Goal: Find specific page/section: Find specific page/section

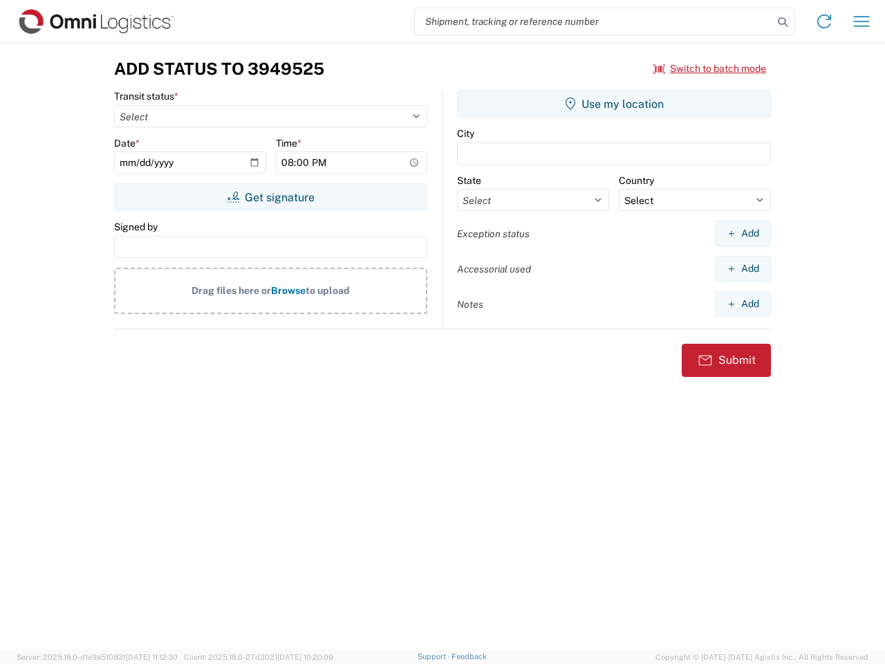
click at [594, 21] on input "search" at bounding box center [594, 21] width 358 height 26
click at [783, 22] on icon at bounding box center [782, 21] width 19 height 19
click at [825, 21] on icon at bounding box center [824, 21] width 22 height 22
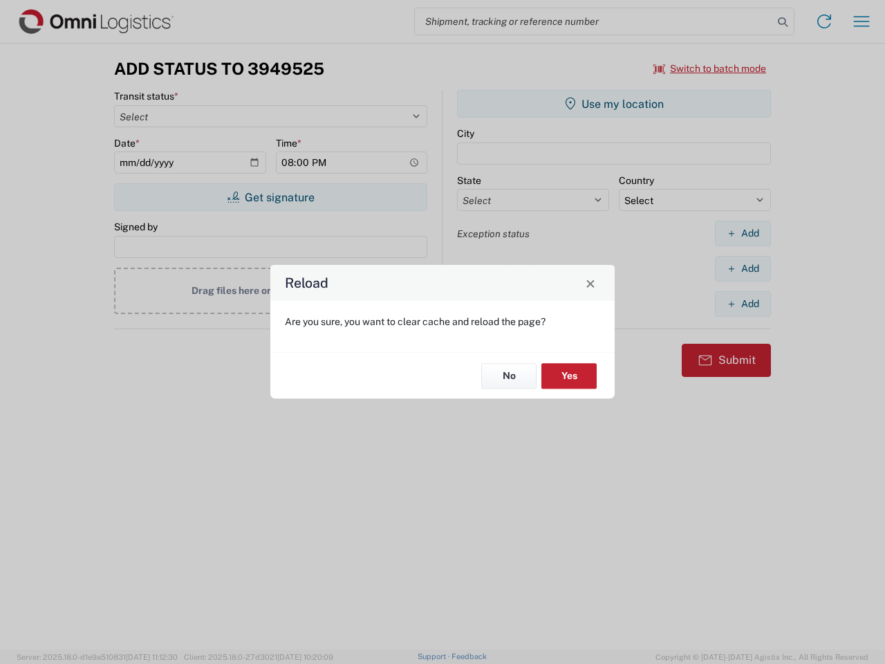
click at [862, 21] on div "Reload Are you sure, you want to clear cache and reload the page? No Yes" at bounding box center [442, 332] width 885 height 664
click at [710, 68] on div "Reload Are you sure, you want to clear cache and reload the page? No Yes" at bounding box center [442, 332] width 885 height 664
click at [270, 197] on div "Reload Are you sure, you want to clear cache and reload the page? No Yes" at bounding box center [442, 332] width 885 height 664
click at [614, 104] on div "Reload Are you sure, you want to clear cache and reload the page? No Yes" at bounding box center [442, 332] width 885 height 664
click at [743, 233] on div "Reload Are you sure, you want to clear cache and reload the page? No Yes" at bounding box center [442, 332] width 885 height 664
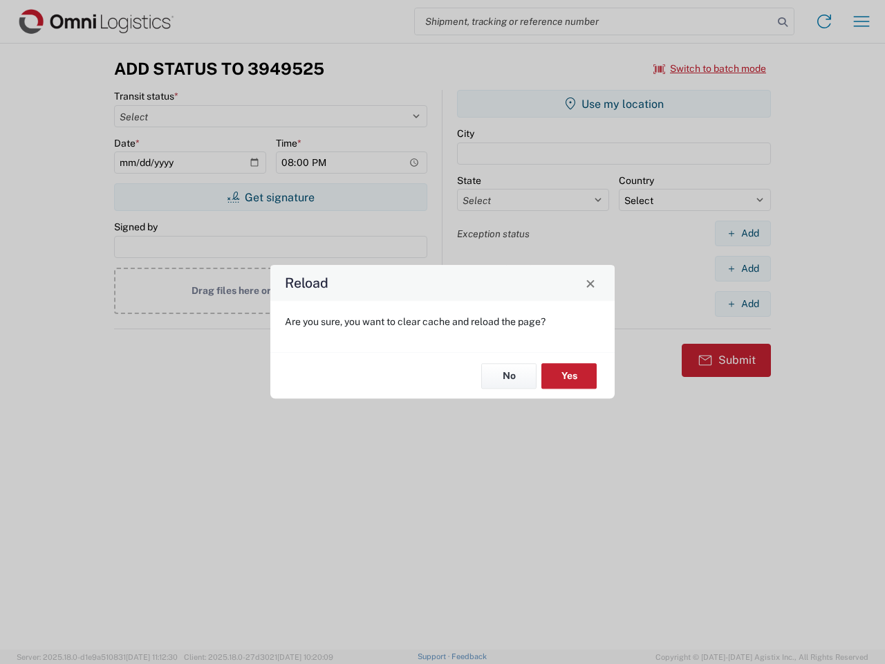
click at [743, 268] on div "Reload Are you sure, you want to clear cache and reload the page? No Yes" at bounding box center [442, 332] width 885 height 664
click at [743, 304] on div "Reload Are you sure, you want to clear cache and reload the page? No Yes" at bounding box center [442, 332] width 885 height 664
